Goal: Task Accomplishment & Management: Use online tool/utility

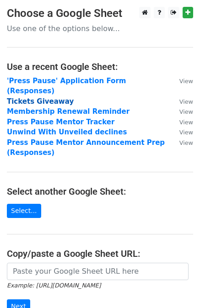
click at [22, 97] on strong "Tickets Giveaway" at bounding box center [40, 101] width 67 height 8
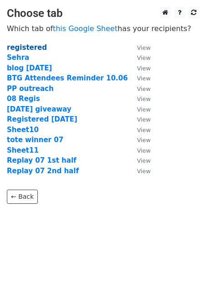
click at [24, 46] on strong "registered" at bounding box center [27, 47] width 40 height 8
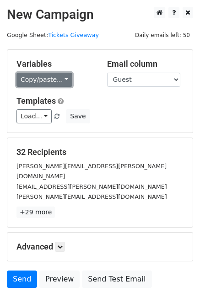
click at [34, 82] on link "Copy/paste..." at bounding box center [44, 80] width 56 height 14
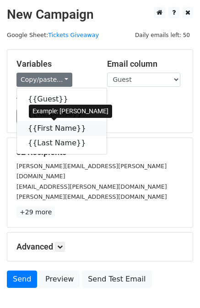
click at [41, 131] on link "{{First Name}}" at bounding box center [62, 128] width 90 height 15
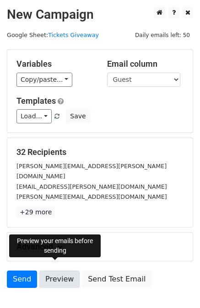
click at [58, 270] on link "Preview" at bounding box center [59, 278] width 40 height 17
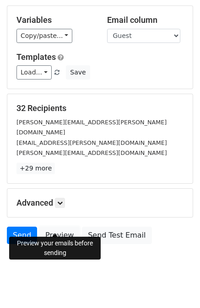
scroll to position [47, 0]
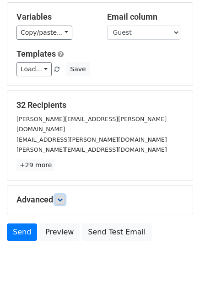
click at [61, 197] on icon at bounding box center [59, 199] width 5 height 5
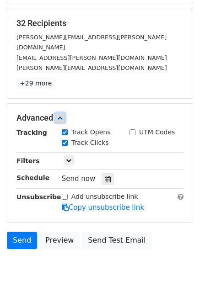
scroll to position [130, 0]
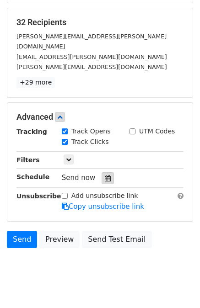
click at [105, 175] on icon at bounding box center [108, 178] width 6 height 6
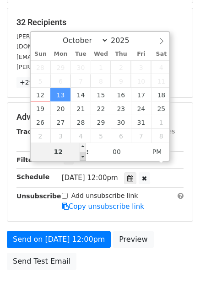
type input "2025-10-13 11:00"
type input "11"
click at [83, 156] on span at bounding box center [82, 156] width 6 height 9
type input "2025-10-13 10:00"
type input "10"
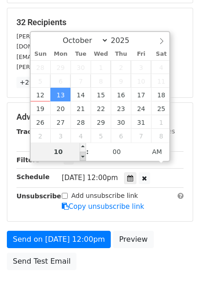
click at [83, 156] on span at bounding box center [82, 156] width 6 height 9
type input "2025-10-13 09:00"
type input "09"
click at [83, 156] on span at bounding box center [82, 156] width 6 height 9
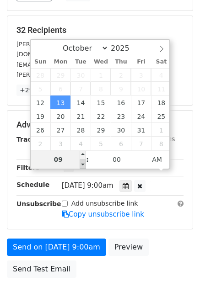
type input "2025-10-13 10:00"
type input "10"
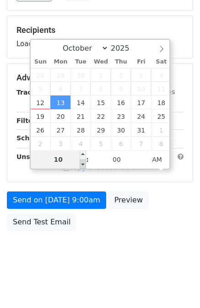
click at [83, 156] on span at bounding box center [82, 154] width 6 height 9
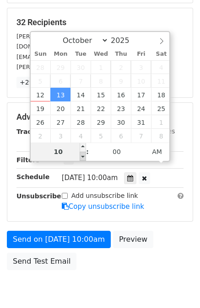
type input "2025-10-13 09:00"
type input "09"
click at [82, 156] on span at bounding box center [82, 156] width 6 height 9
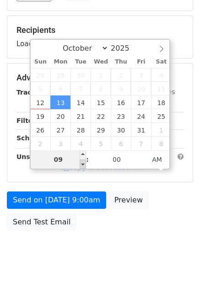
type input "2025-10-13 10:00"
type input "10"
click at [82, 156] on span at bounding box center [82, 154] width 6 height 9
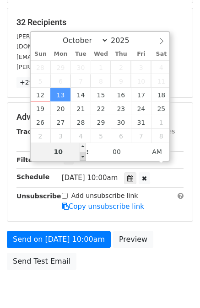
type input "2025-10-13 09:00"
type input "09"
click at [82, 158] on span at bounding box center [82, 156] width 6 height 9
type input "2025-10-13 08:00"
type input "08"
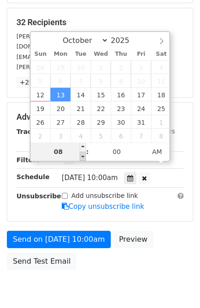
click at [82, 158] on span at bounding box center [82, 156] width 6 height 9
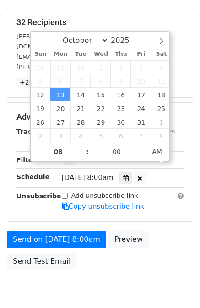
click at [10, 192] on div "Unsubscribe" at bounding box center [32, 201] width 45 height 21
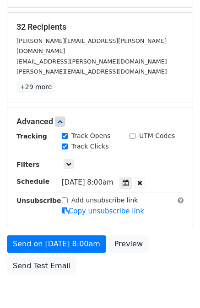
scroll to position [126, 0]
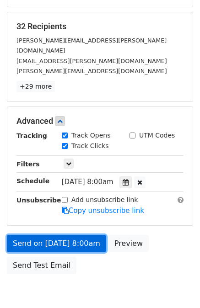
click at [33, 235] on link "Send on Oct 13 at 8:00am" at bounding box center [56, 243] width 99 height 17
